Goal: Task Accomplishment & Management: Manage account settings

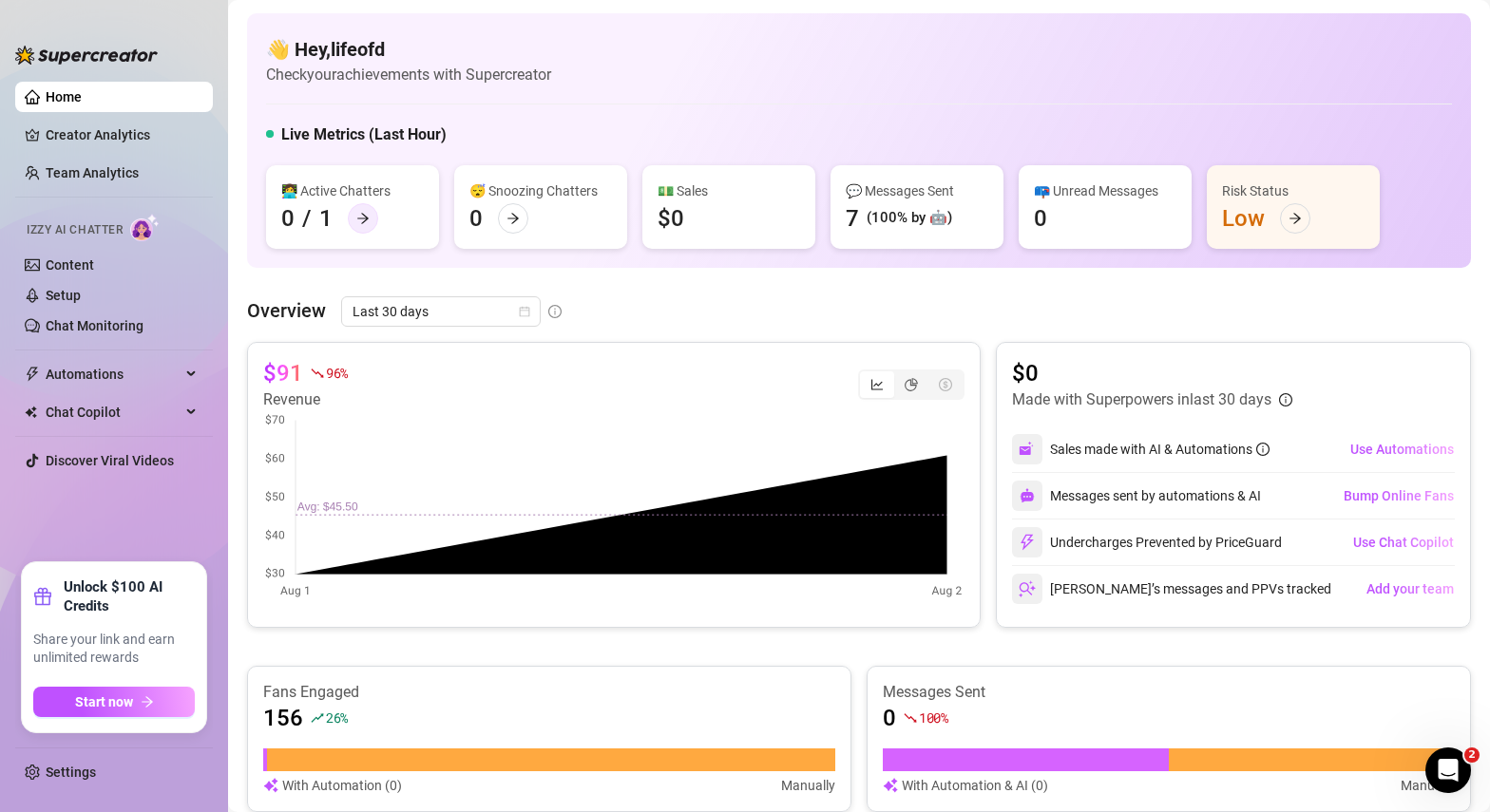
click at [367, 220] on icon "arrow-right" at bounding box center [363, 219] width 14 height 14
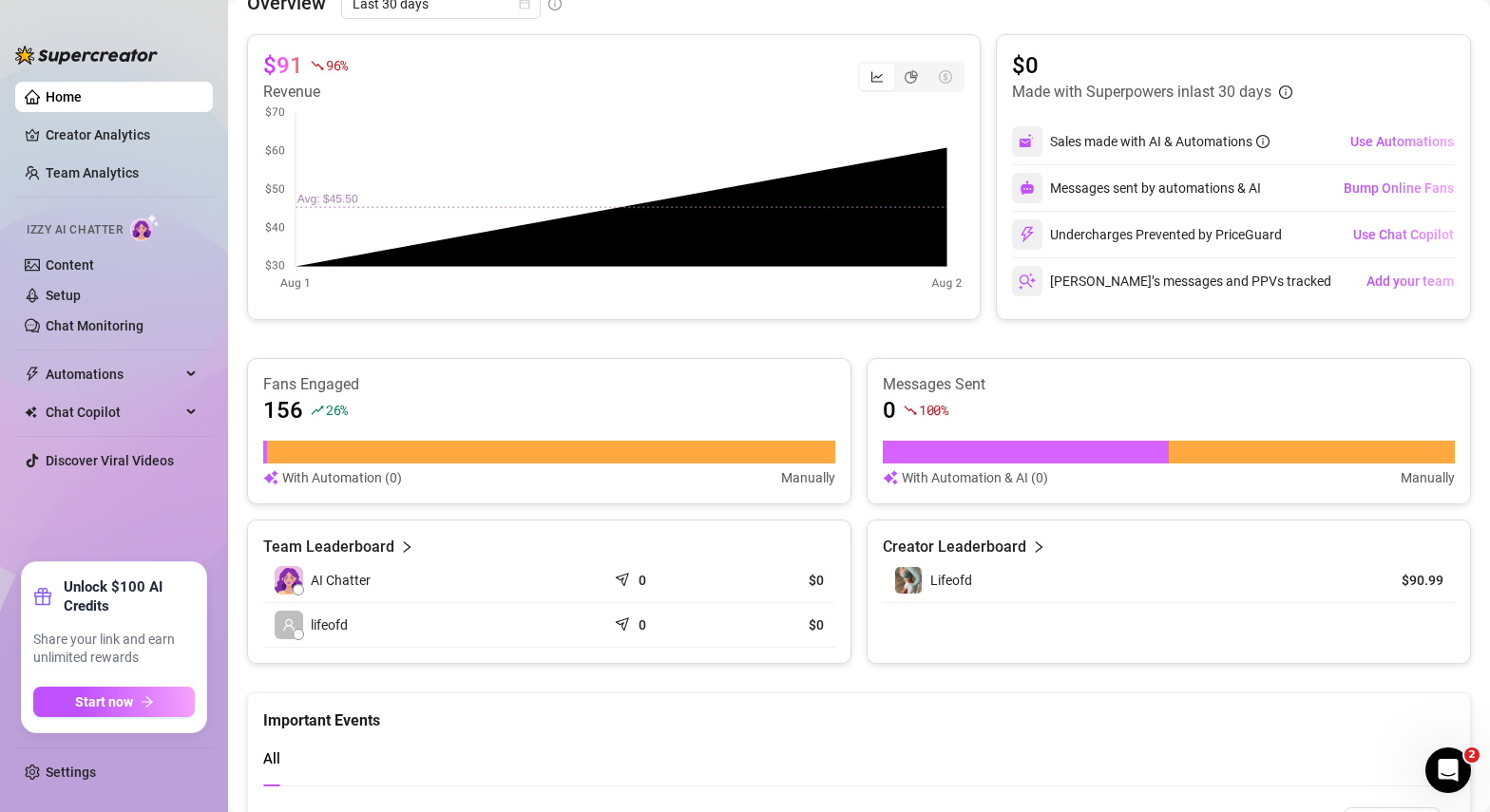
scroll to position [310, 0]
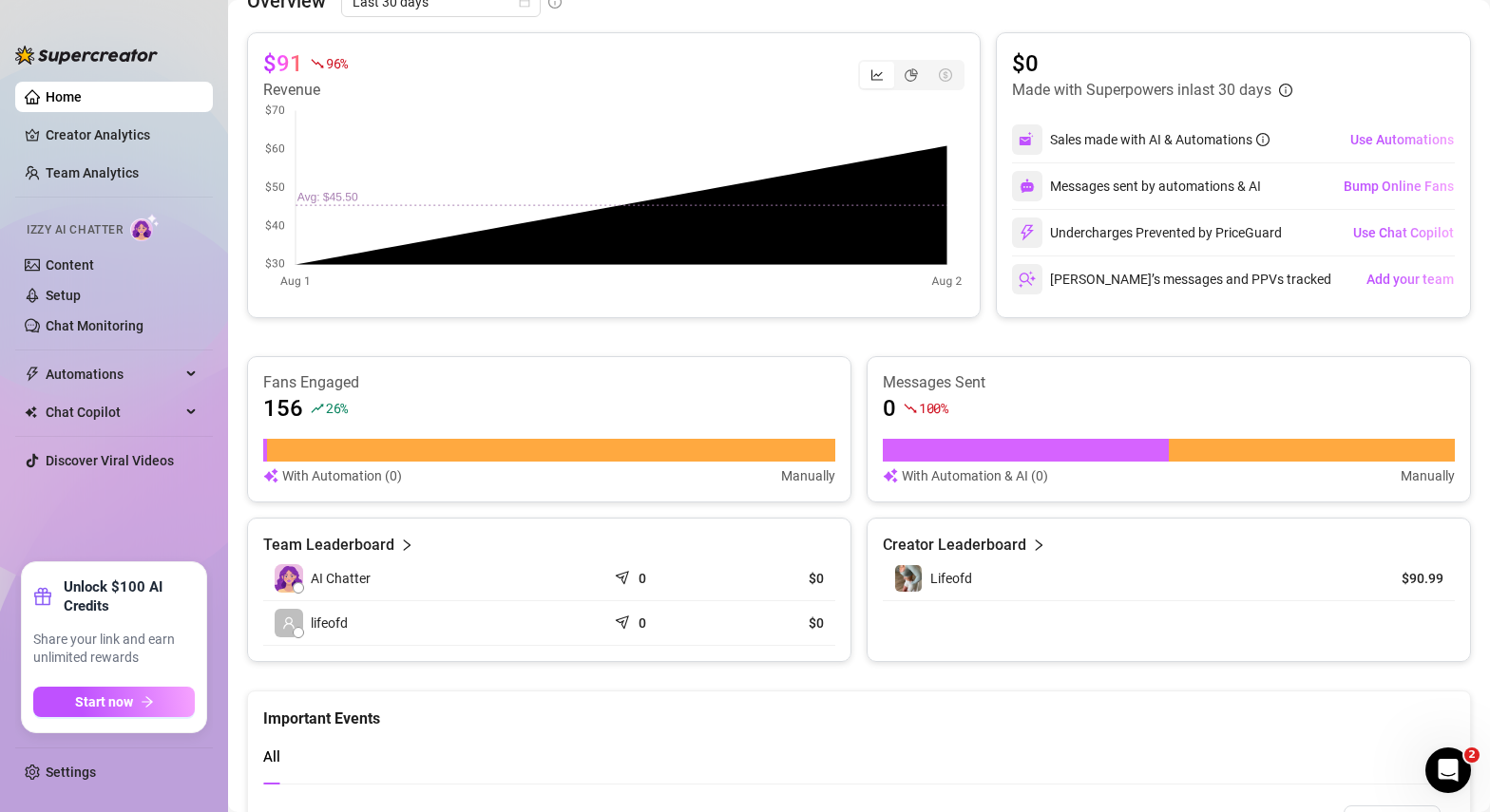
click at [1032, 548] on icon "right" at bounding box center [1039, 546] width 14 height 14
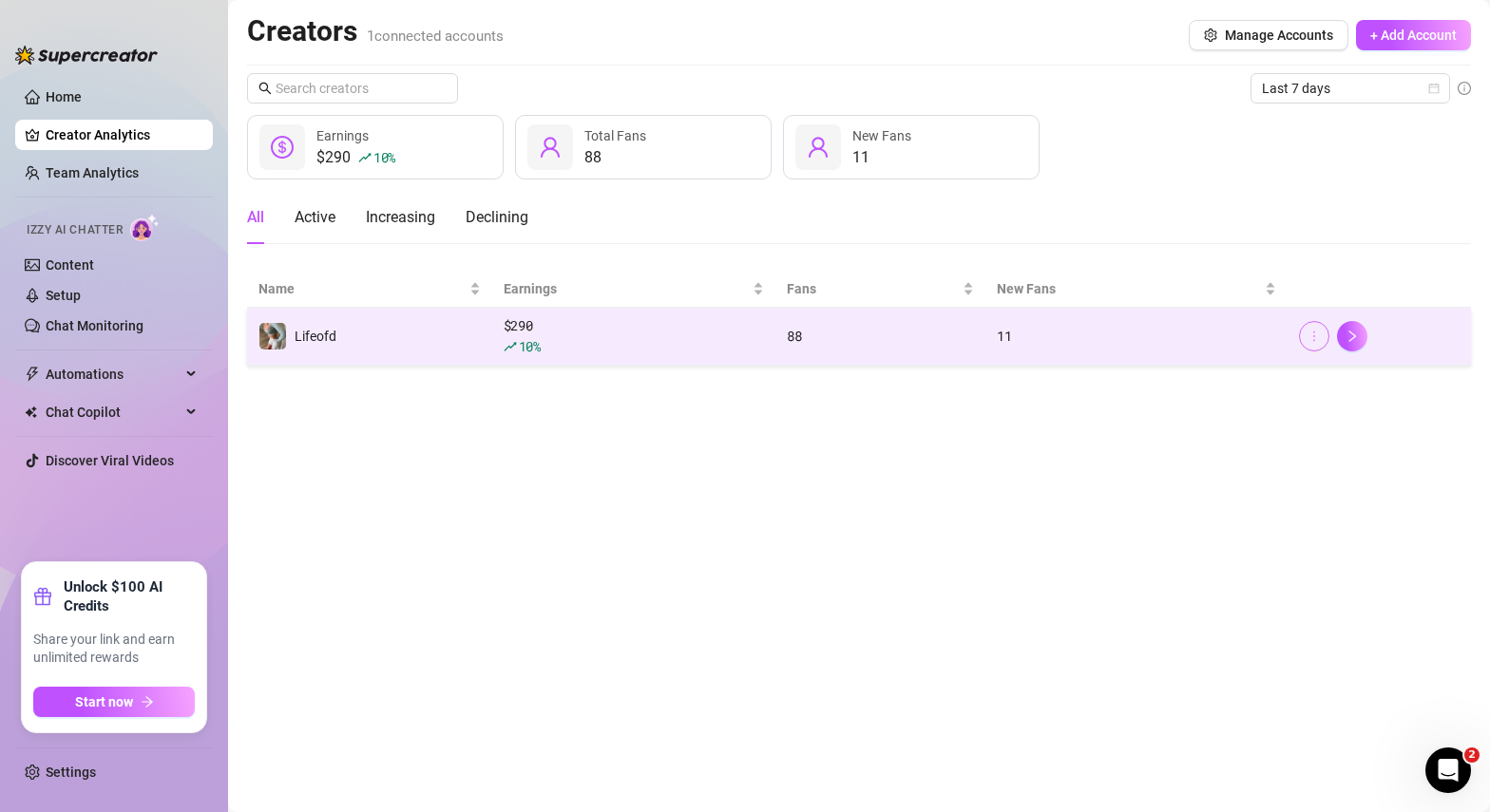
click at [1314, 338] on icon "more" at bounding box center [1314, 336] width 14 height 14
click at [1358, 332] on icon "right" at bounding box center [1352, 336] width 14 height 14
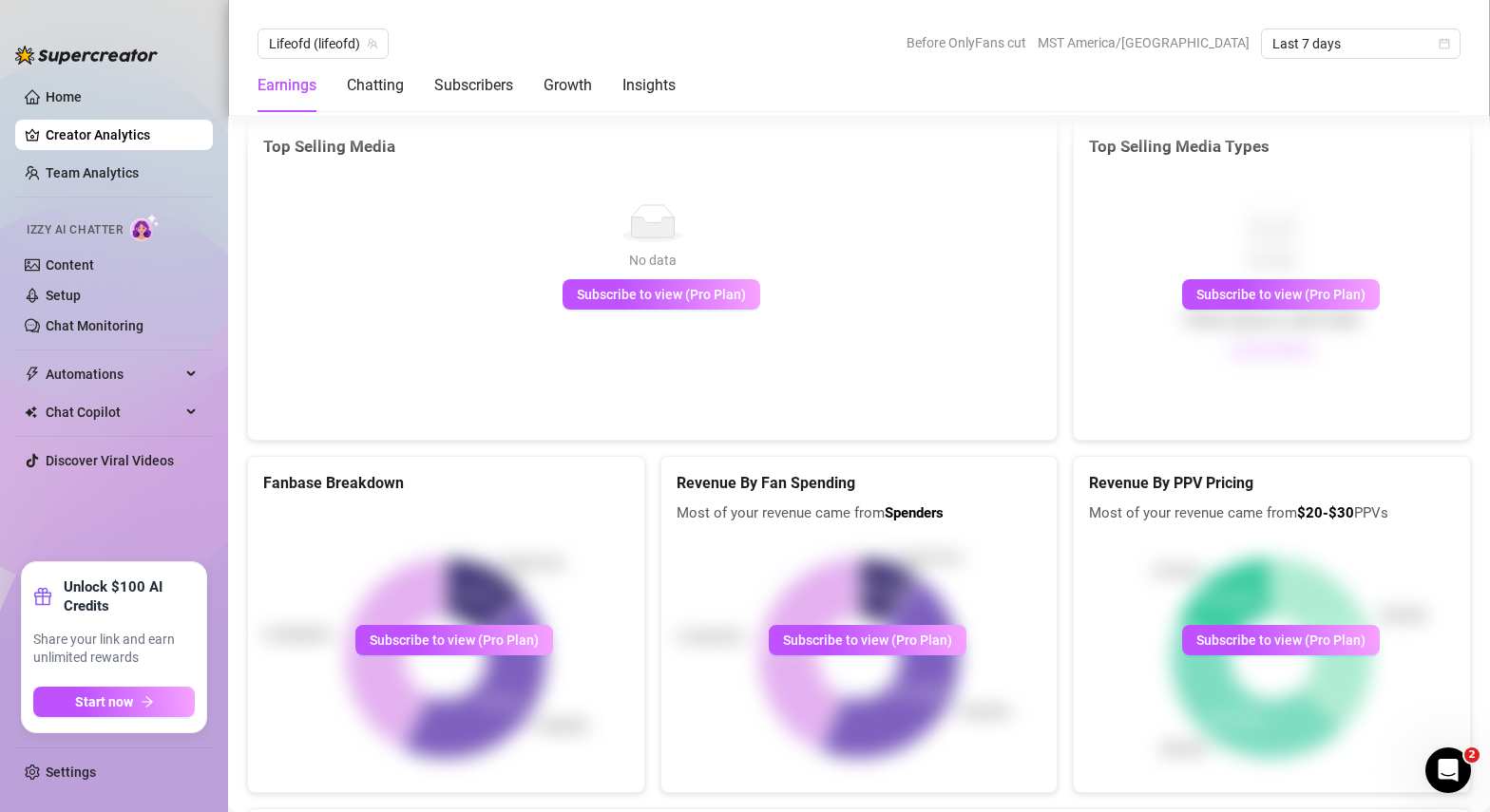
scroll to position [3444, 0]
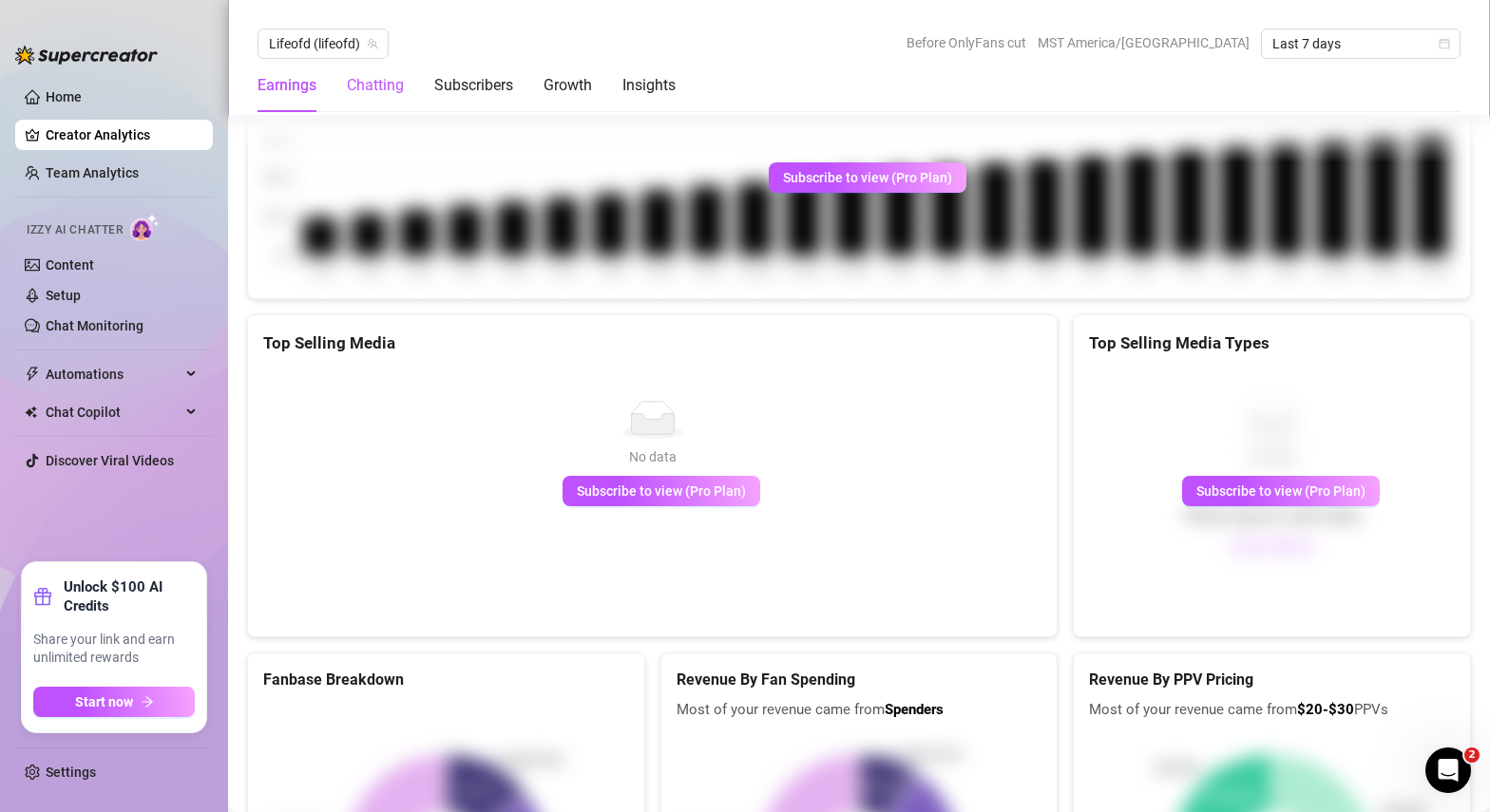
click at [377, 88] on div "Chatting" at bounding box center [375, 85] width 57 height 22
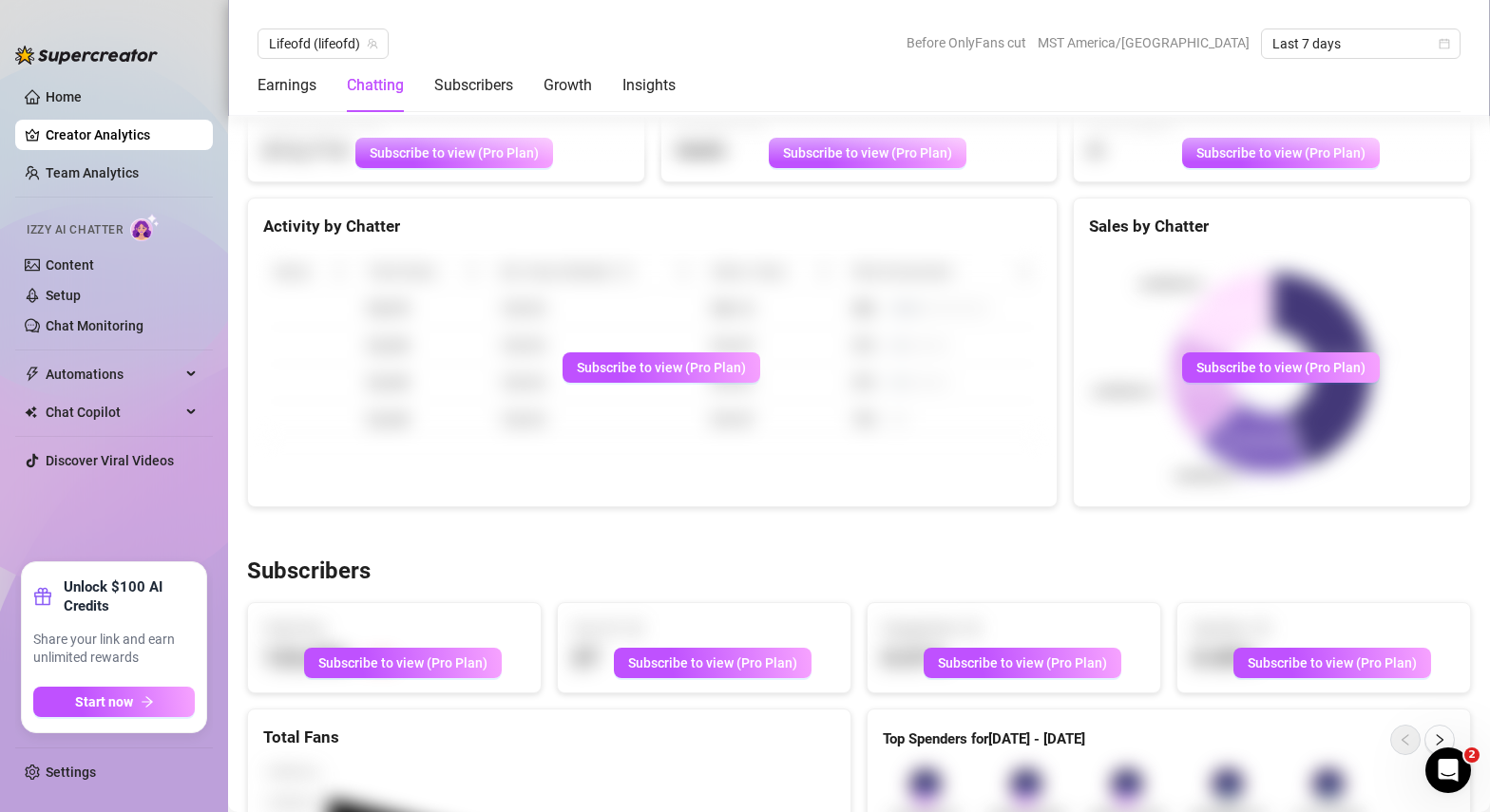
scroll to position [654, 0]
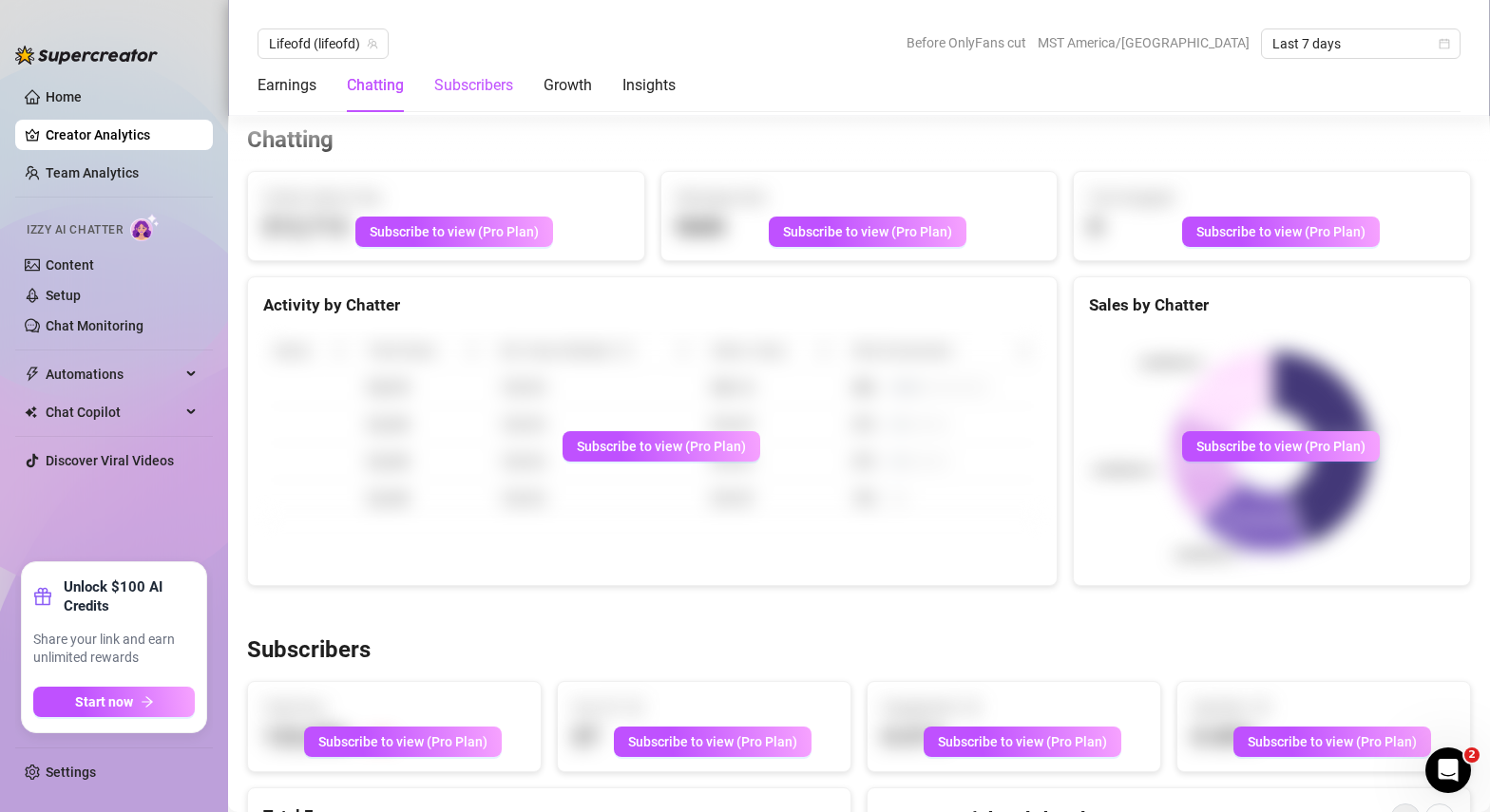
click at [491, 90] on div "Subscribers" at bounding box center [473, 85] width 79 height 22
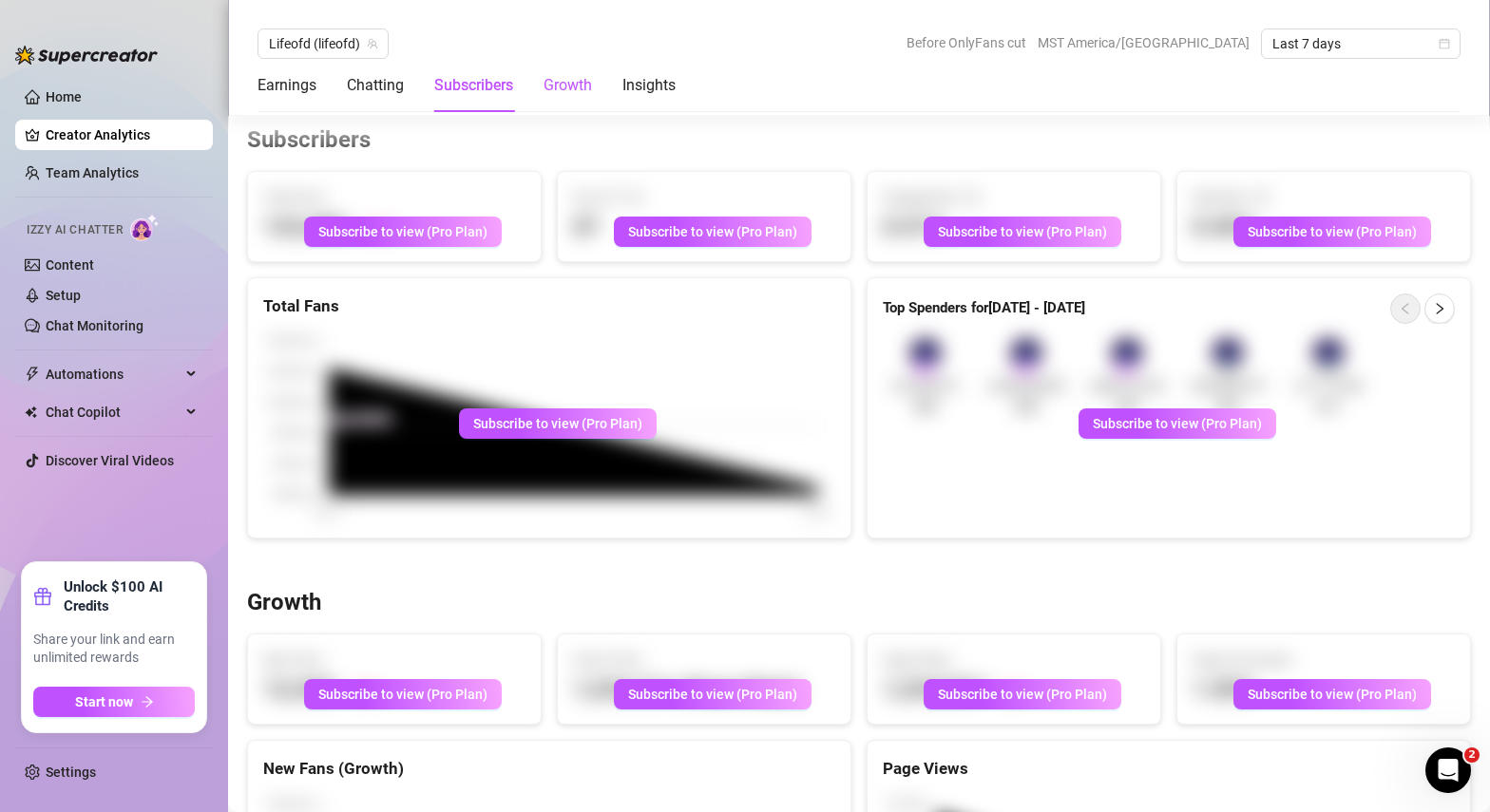
click at [563, 85] on div "Growth" at bounding box center [568, 85] width 49 height 22
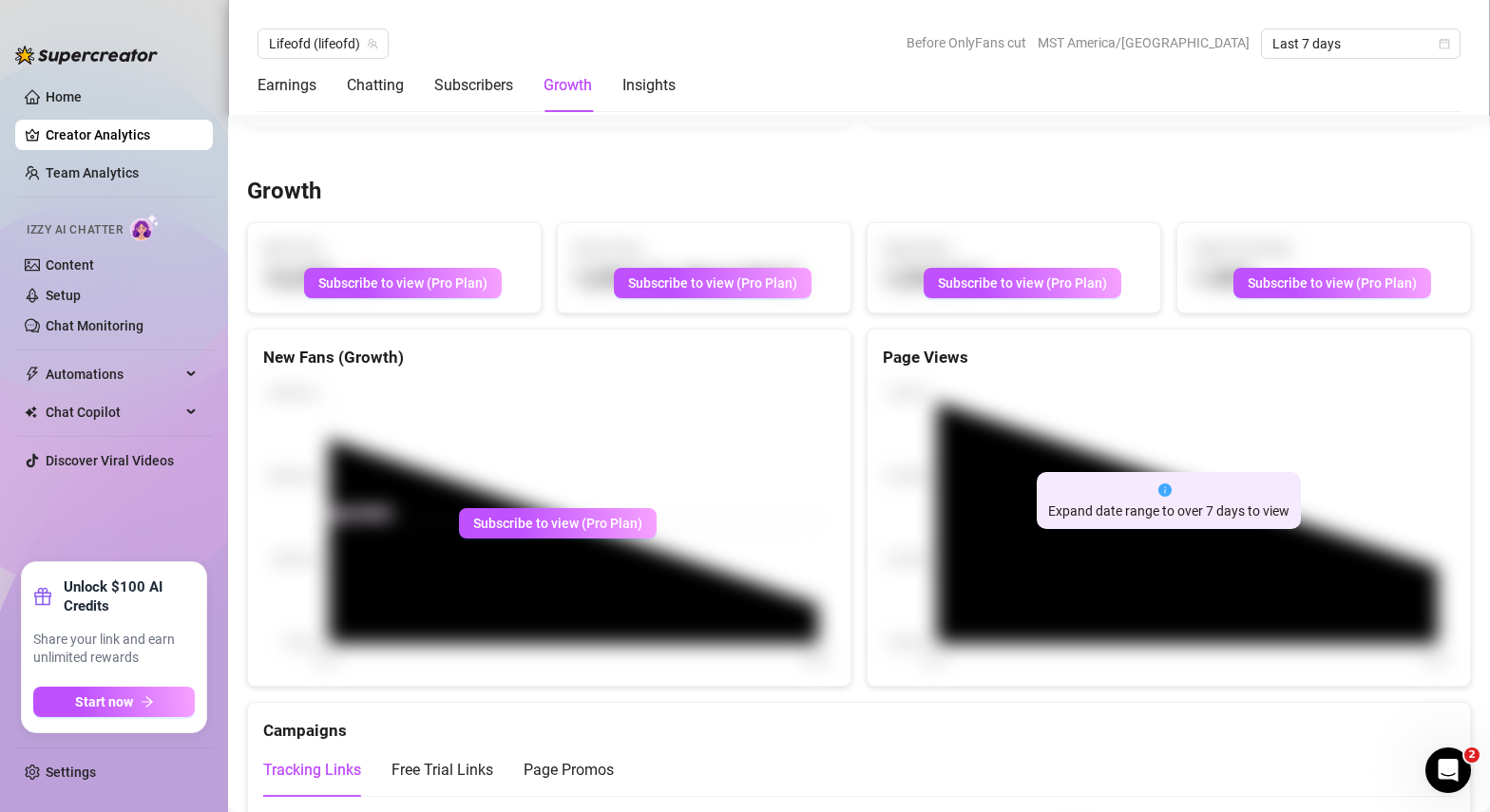
scroll to position [1629, 0]
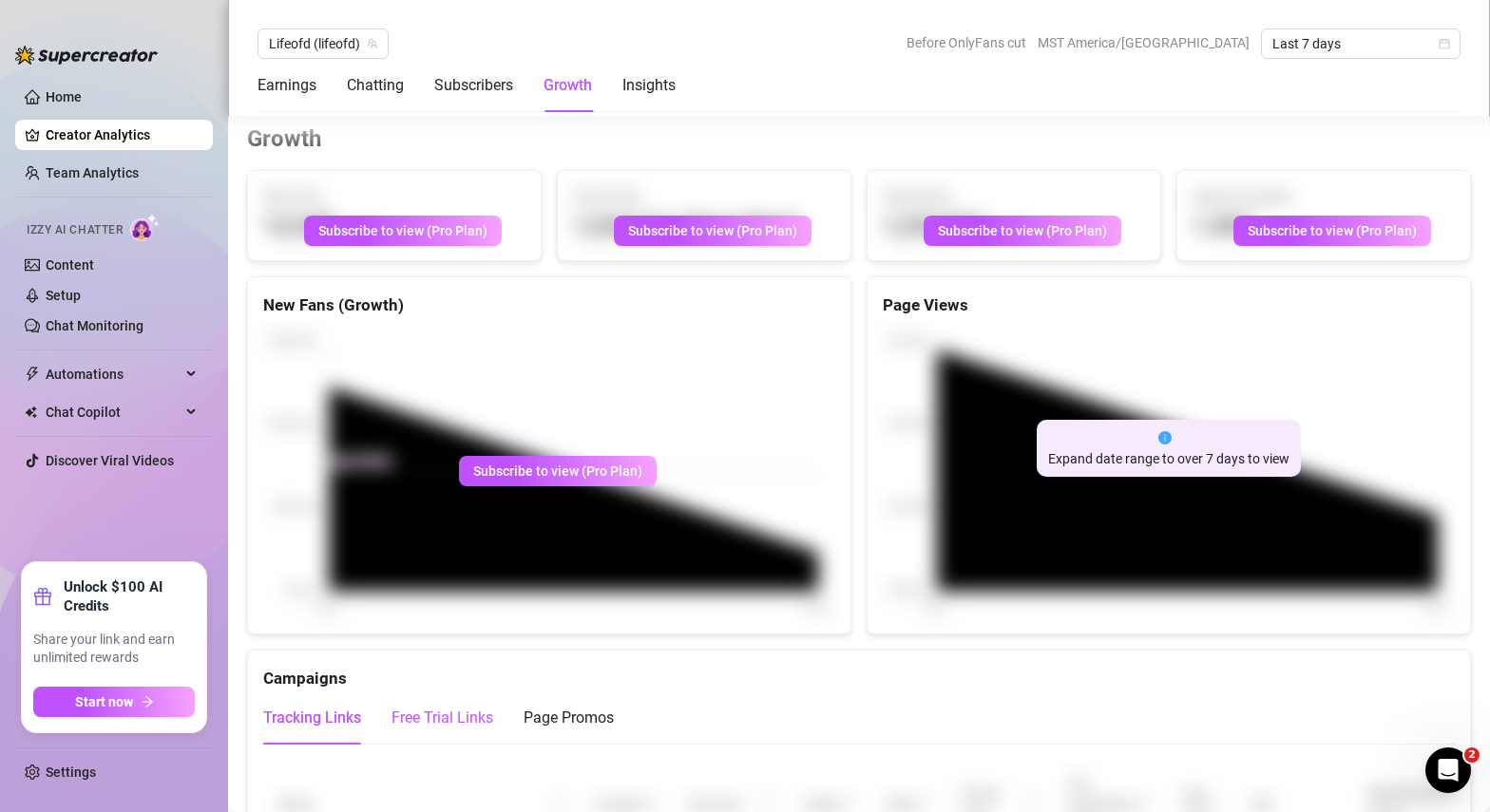
click at [470, 721] on div "Free Trial Links" at bounding box center [443, 718] width 102 height 22
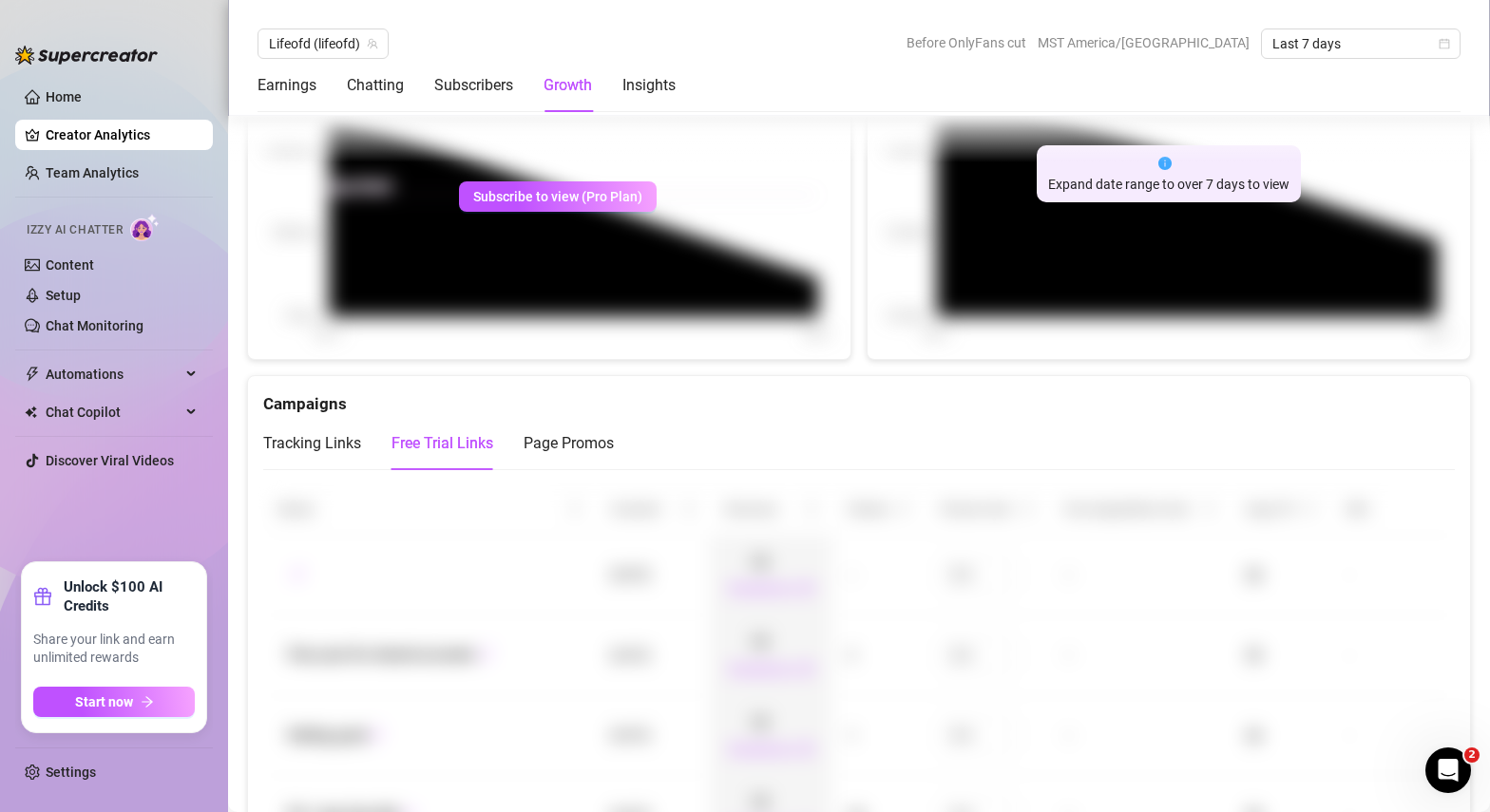
scroll to position [1921, 0]
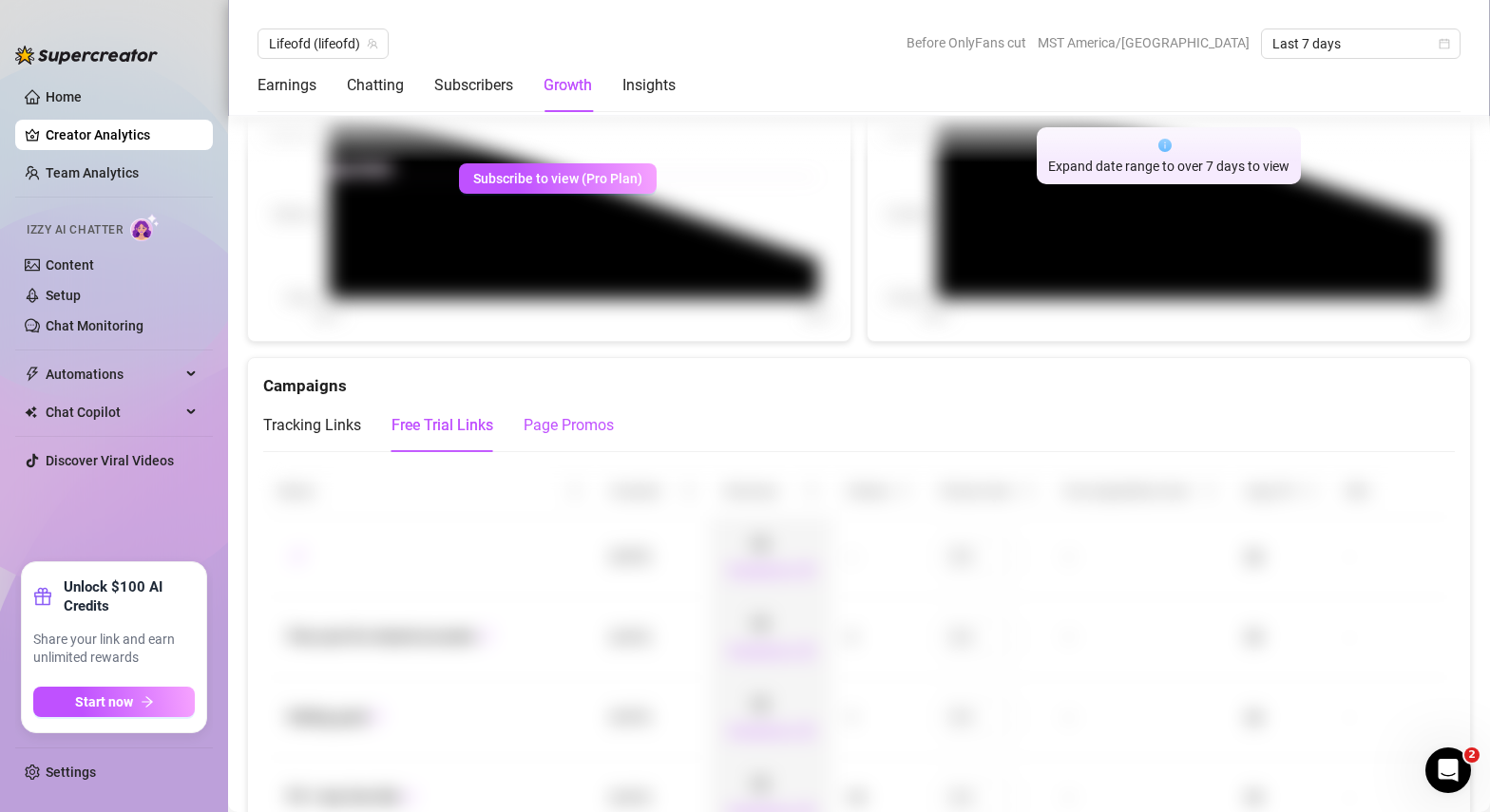
click at [569, 433] on div "Page Promos" at bounding box center [568, 425] width 90 height 22
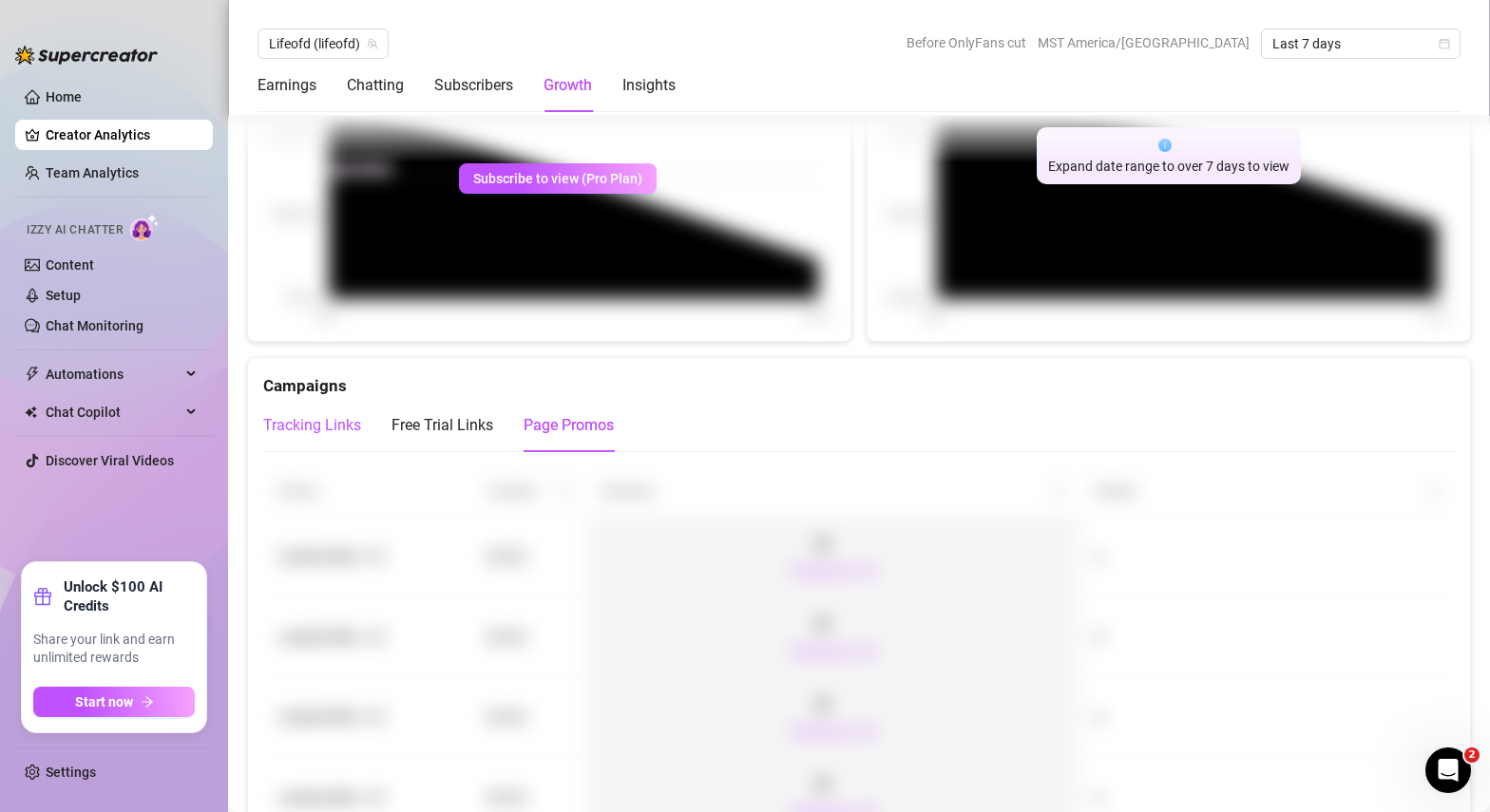
click at [344, 424] on div "Tracking Links" at bounding box center [312, 425] width 98 height 22
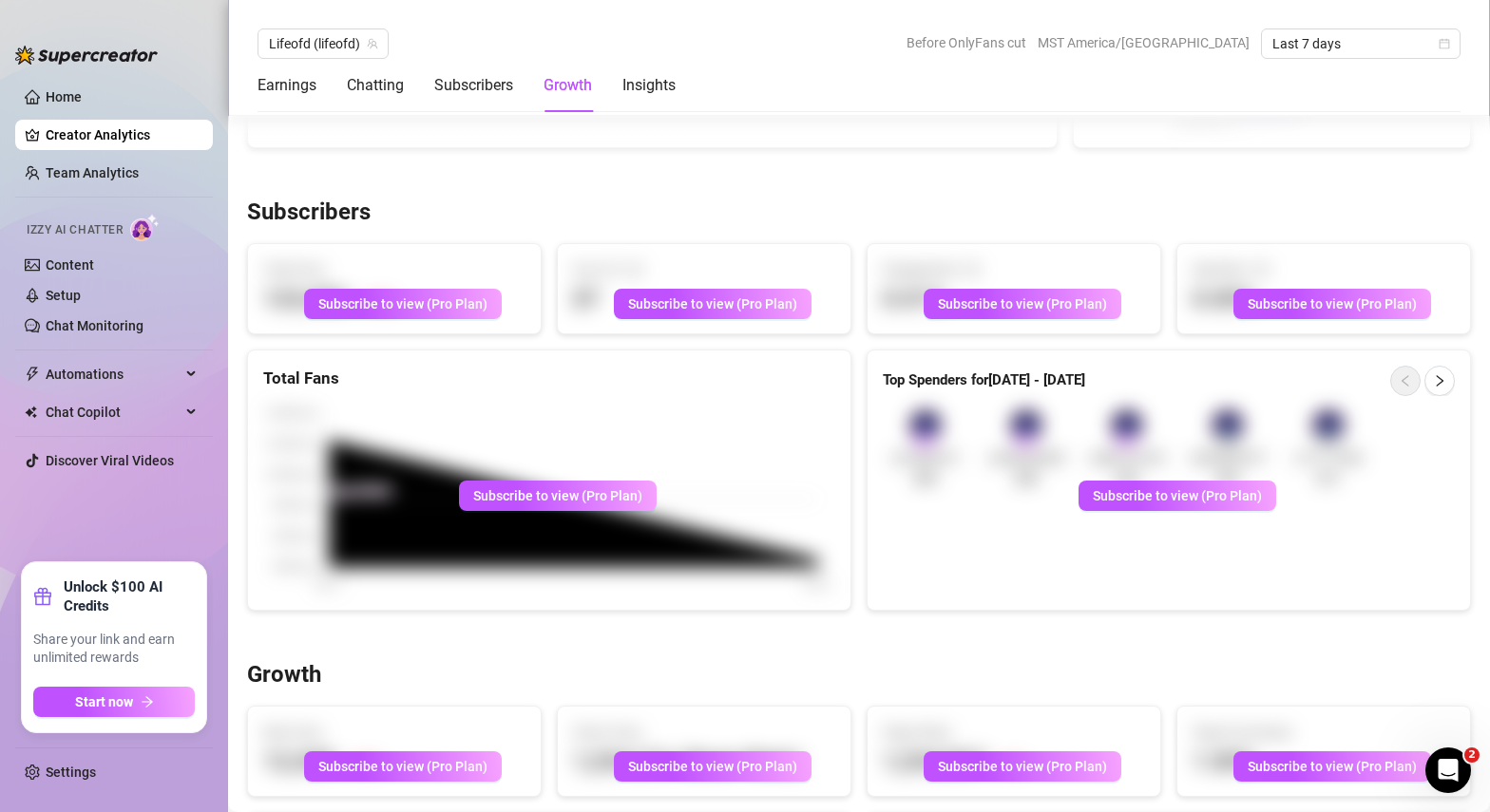
scroll to position [1094, 0]
click at [1441, 378] on icon "right" at bounding box center [1439, 380] width 7 height 12
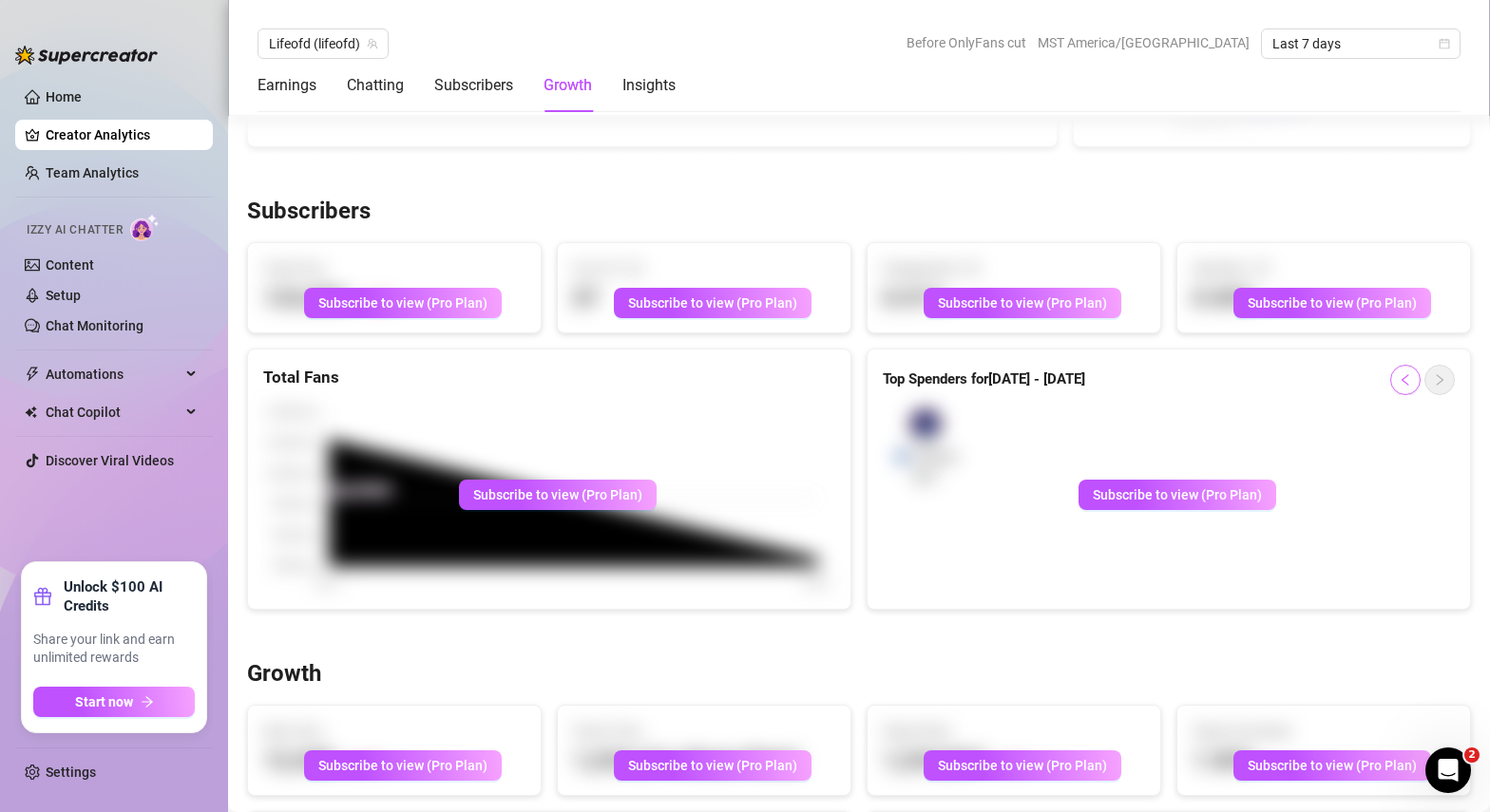
click at [1408, 374] on icon "left" at bounding box center [1404, 380] width 7 height 12
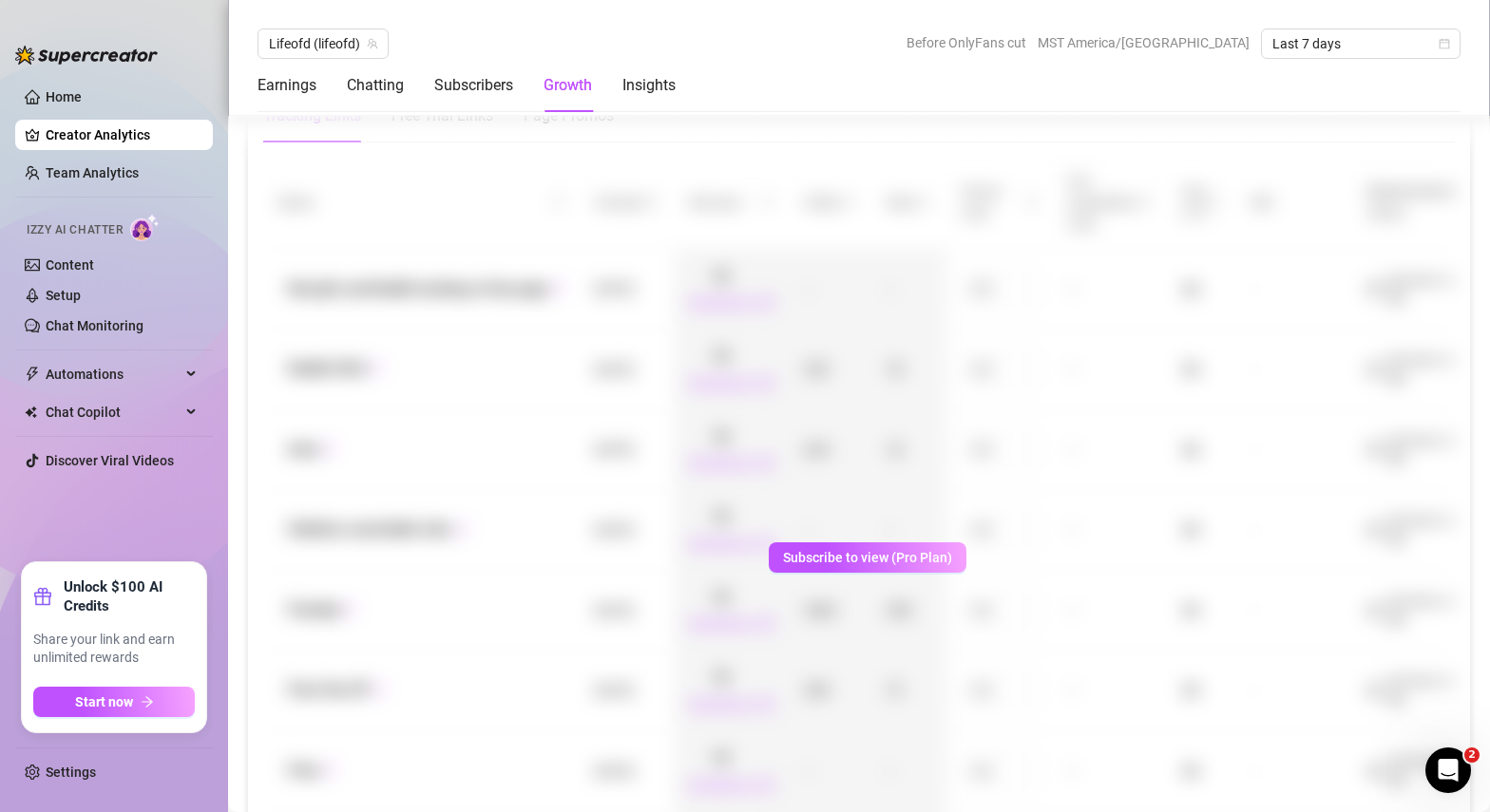
scroll to position [2234, 0]
click at [1433, 766] on icon "Open Intercom Messenger" at bounding box center [1445, 768] width 31 height 31
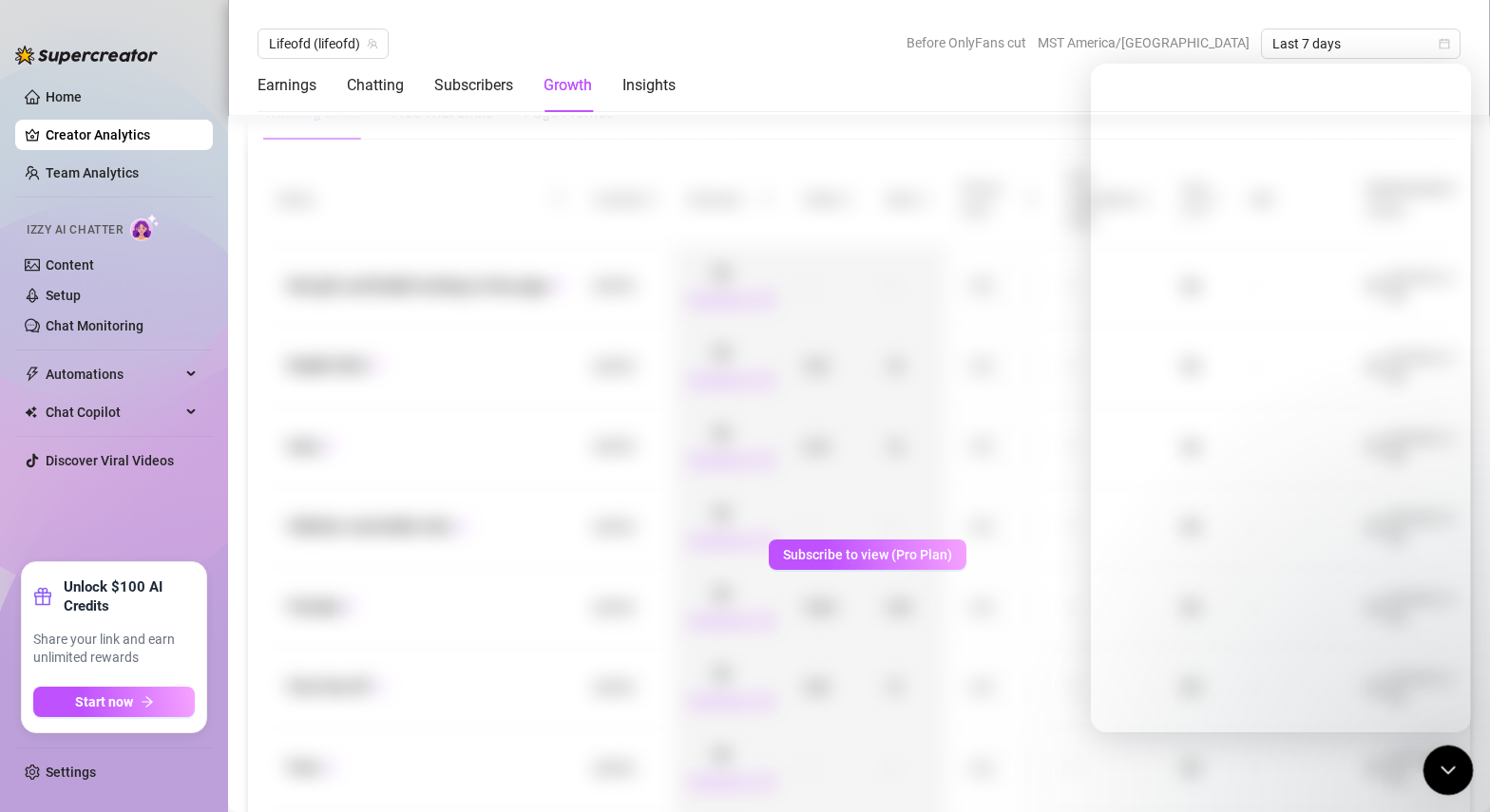
drag, startPoint x: 1444, startPoint y: 766, endPoint x: 2563, endPoint y: 1210, distance: 1203.9
click at [1444, 766] on icon "Close Intercom Messenger" at bounding box center [1444, 767] width 22 height 22
